Goal: Task Accomplishment & Management: Use online tool/utility

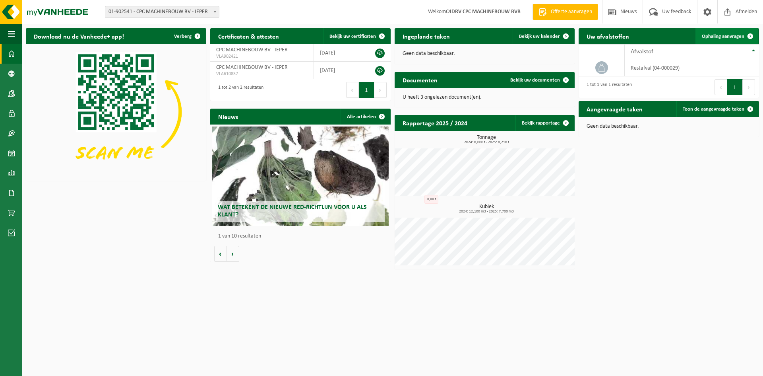
click at [729, 35] on span "Ophaling aanvragen" at bounding box center [723, 36] width 43 height 5
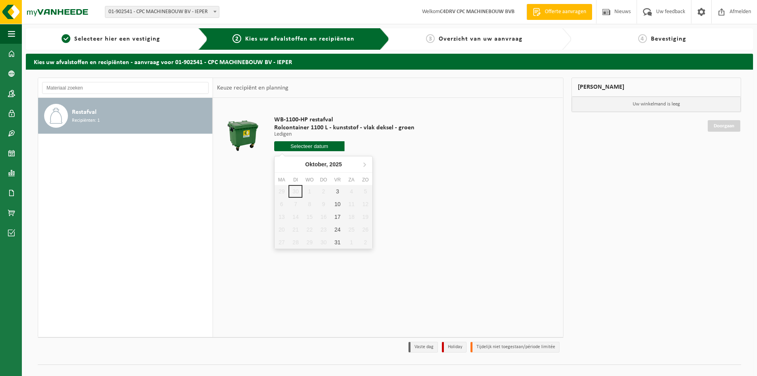
click at [319, 143] on input "text" at bounding box center [309, 146] width 70 height 10
click at [338, 190] on div "3" at bounding box center [338, 191] width 14 height 13
type input "Van [DATE]"
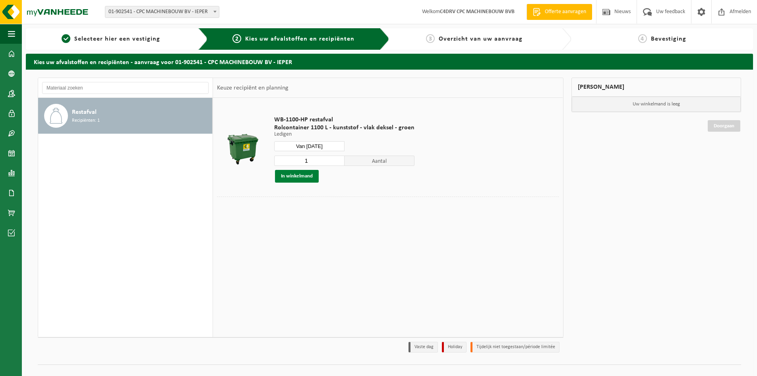
click at [297, 176] on button "In winkelmand" at bounding box center [297, 176] width 44 height 13
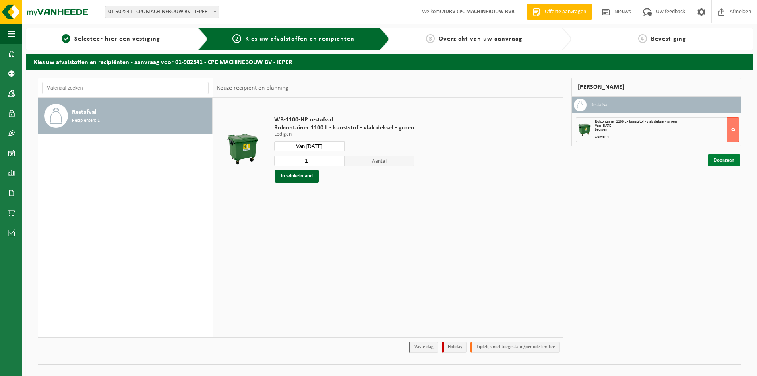
click at [731, 158] on link "Doorgaan" at bounding box center [724, 160] width 33 height 12
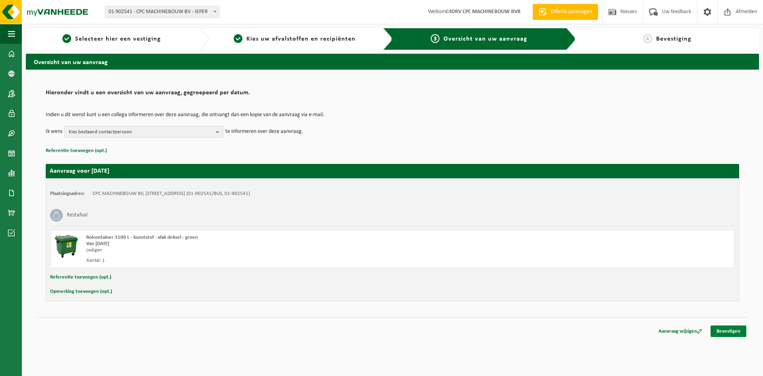
click at [726, 329] on link "Bevestigen" at bounding box center [729, 331] width 36 height 12
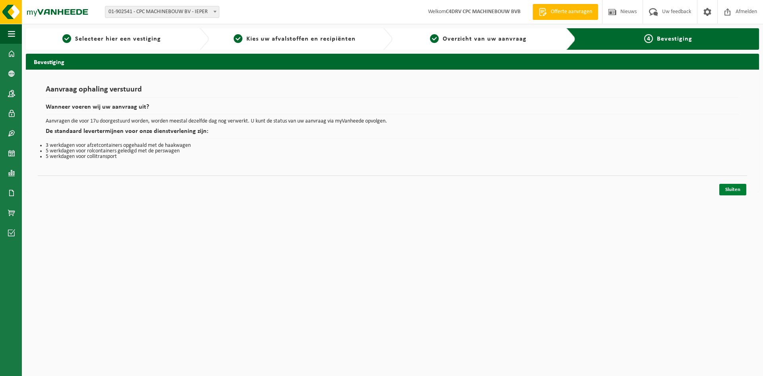
click at [735, 189] on link "Sluiten" at bounding box center [733, 190] width 27 height 12
